Goal: Use online tool/utility: Utilize a website feature to perform a specific function

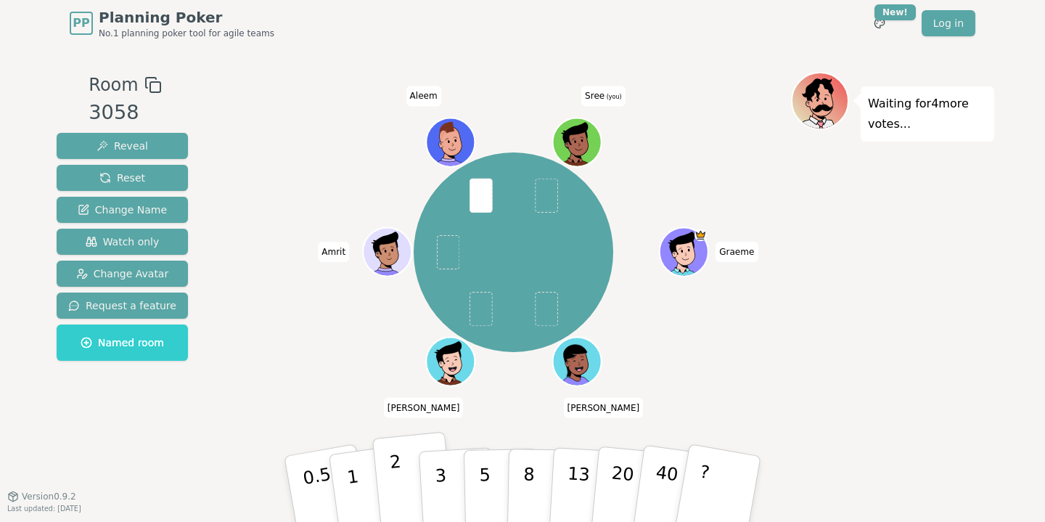
click at [397, 491] on p "2" at bounding box center [398, 491] width 19 height 79
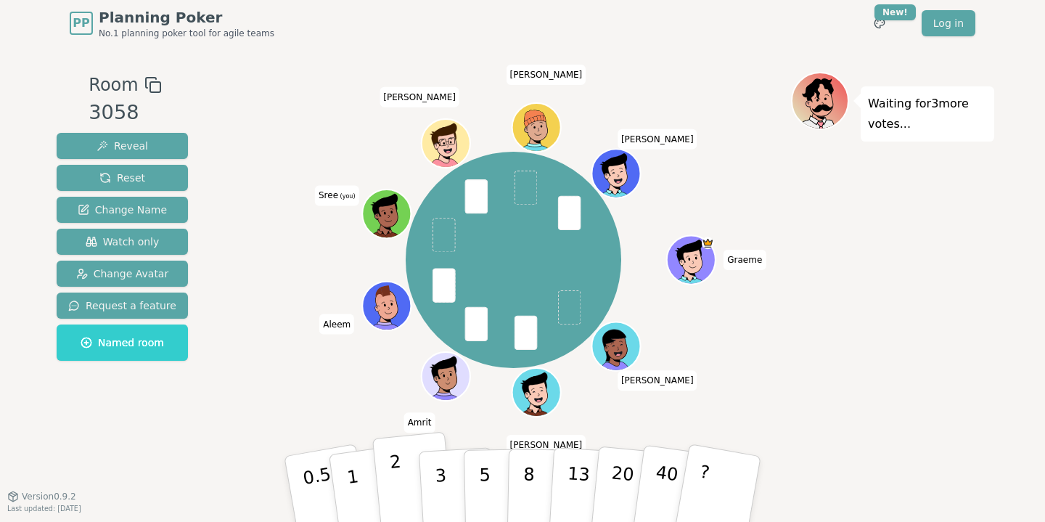
click at [399, 475] on p "2" at bounding box center [398, 491] width 19 height 79
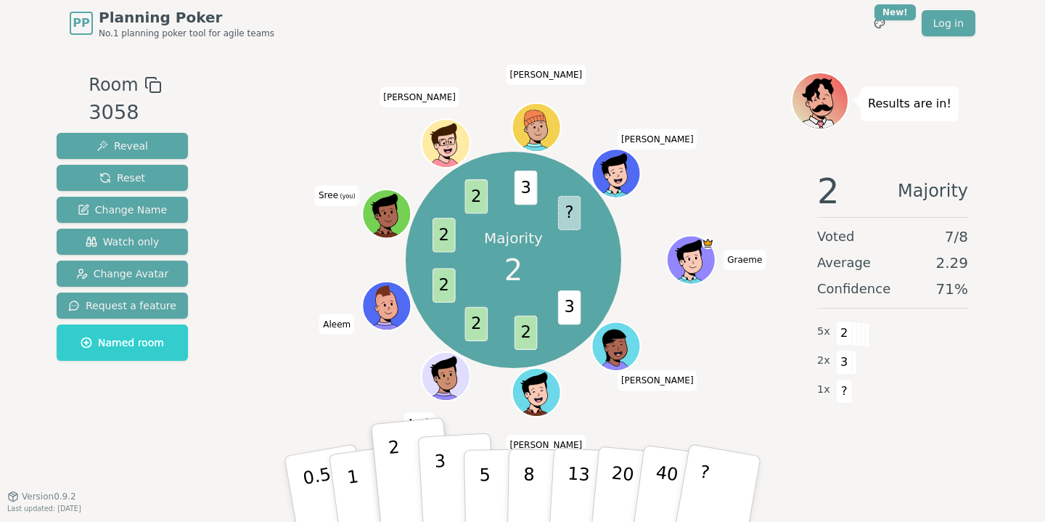
click at [444, 480] on p "3" at bounding box center [442, 490] width 16 height 79
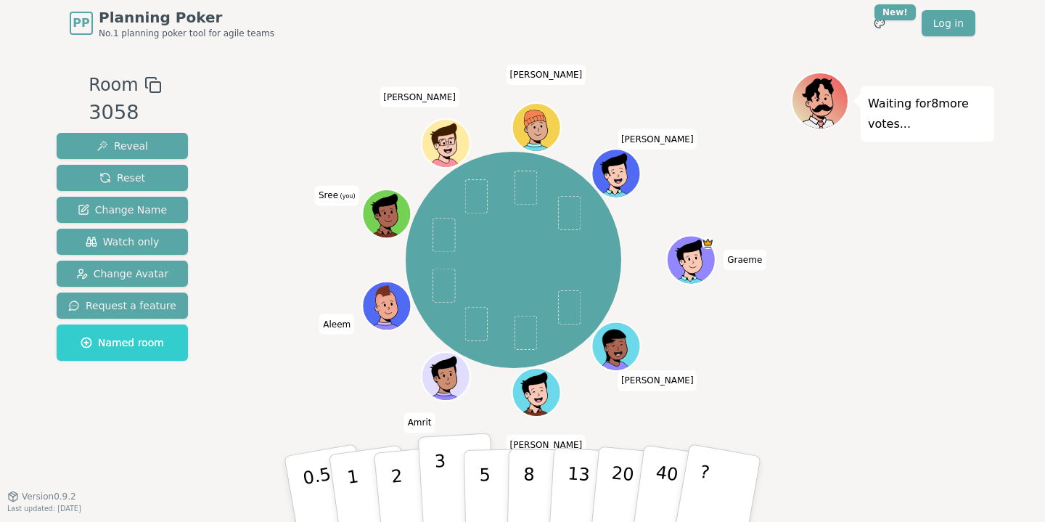
click at [436, 470] on p "3" at bounding box center [442, 490] width 16 height 79
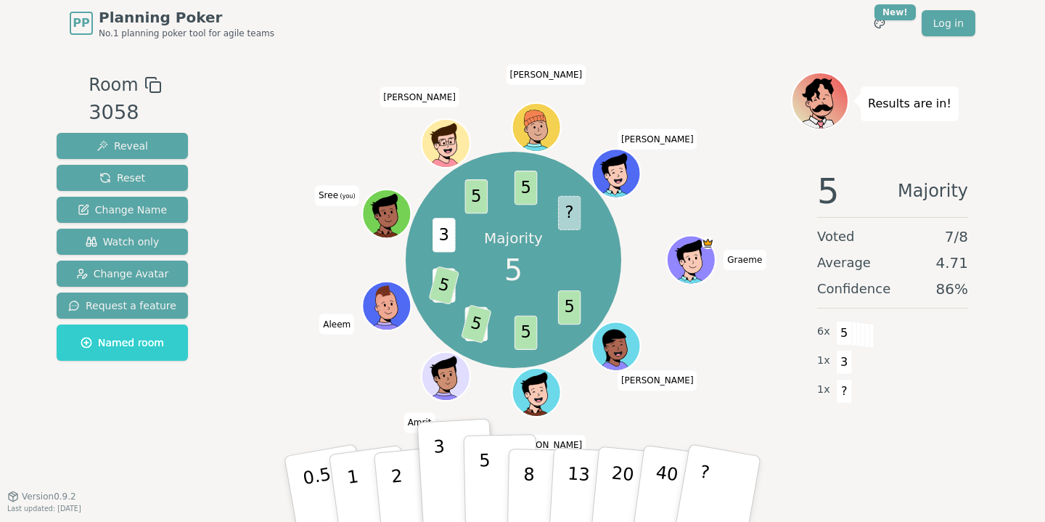
click at [484, 477] on p "5" at bounding box center [485, 489] width 12 height 78
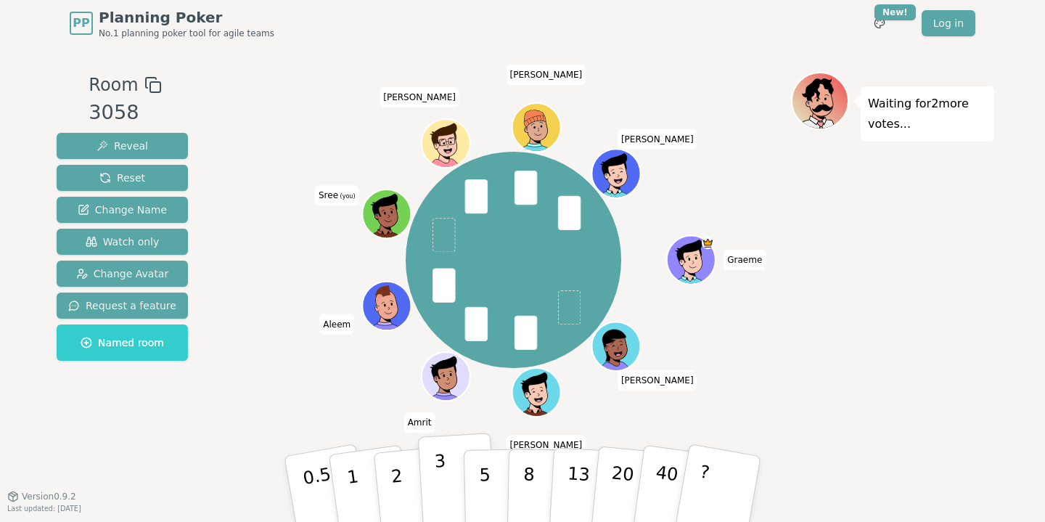
click at [444, 477] on p "3" at bounding box center [442, 490] width 16 height 79
click at [444, 475] on p "3" at bounding box center [442, 490] width 16 height 79
click at [408, 470] on button "2" at bounding box center [413, 489] width 83 height 115
click at [401, 483] on p "2" at bounding box center [398, 491] width 19 height 79
click at [404, 476] on button "2" at bounding box center [413, 489] width 83 height 115
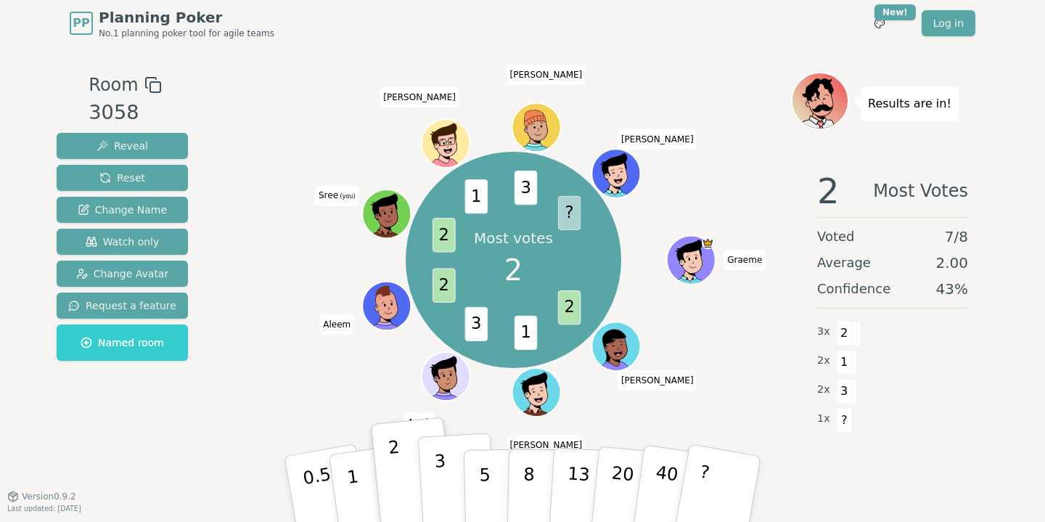
click at [445, 491] on p "3" at bounding box center [442, 490] width 16 height 79
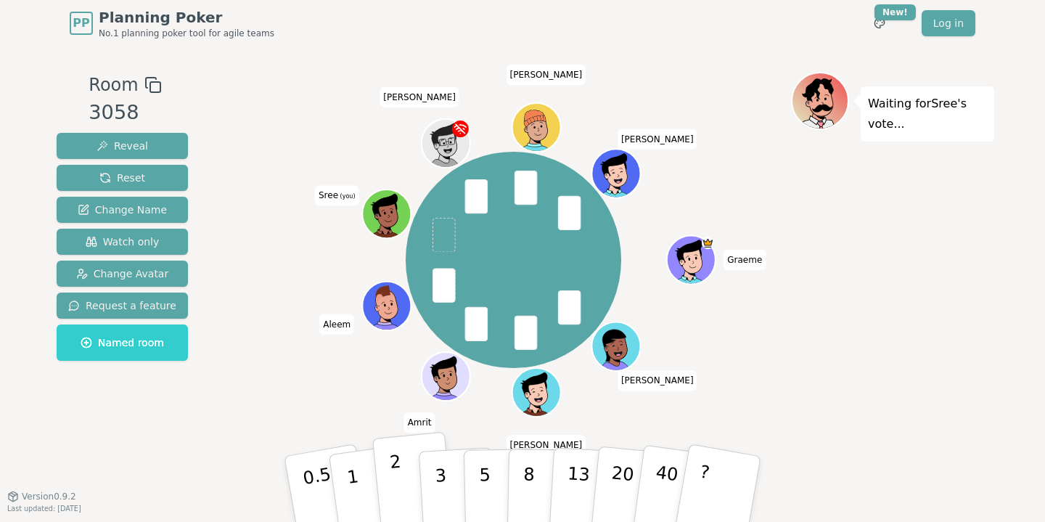
click at [401, 477] on button "2" at bounding box center [413, 489] width 83 height 115
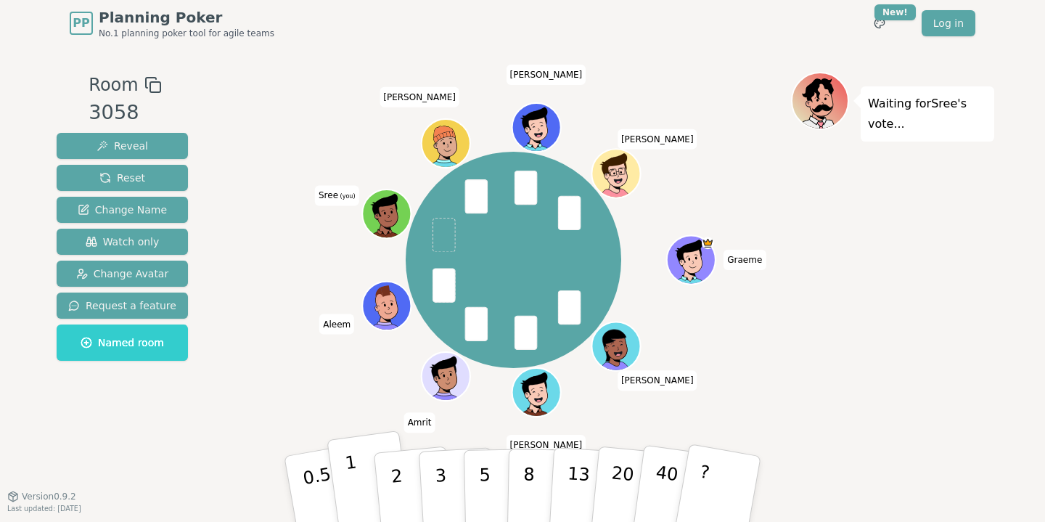
click at [351, 473] on p "1" at bounding box center [355, 491] width 22 height 79
click at [364, 479] on button "1" at bounding box center [370, 489] width 86 height 118
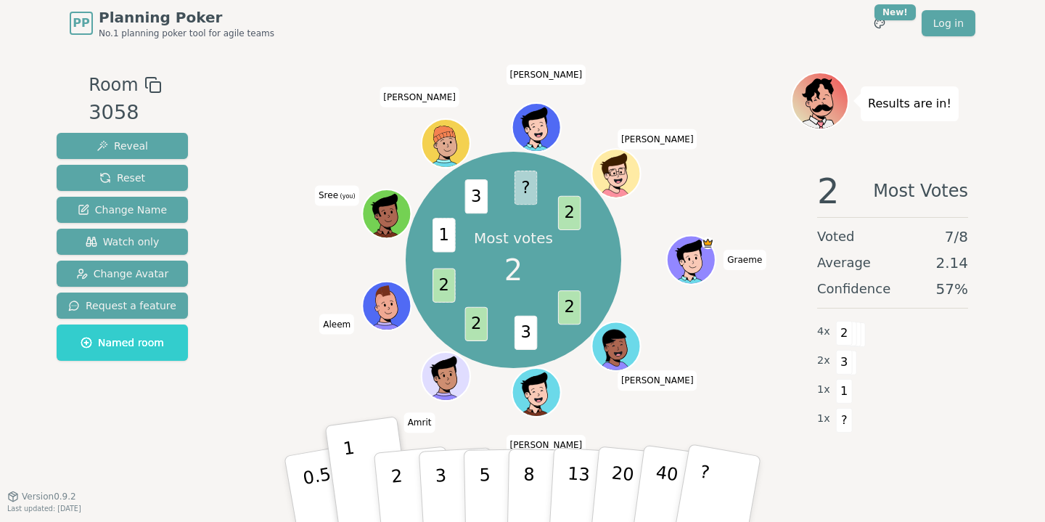
click at [391, 487] on button "2" at bounding box center [415, 503] width 83 height 115
